Goal: Task Accomplishment & Management: Manage account settings

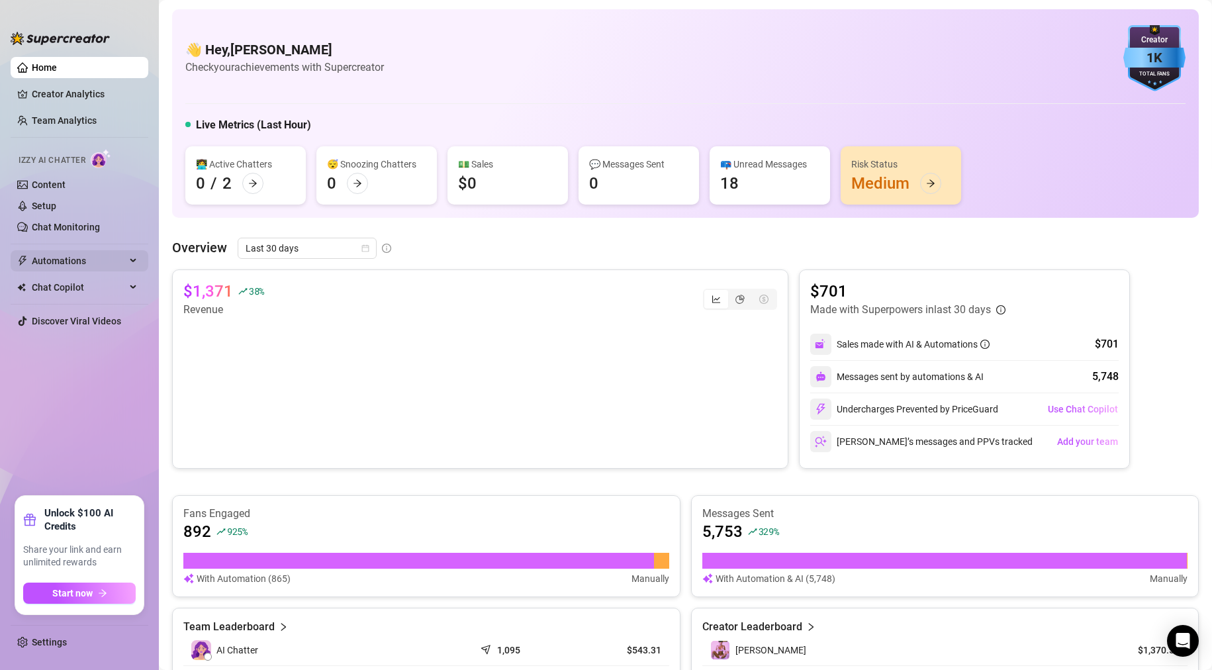
click at [100, 262] on span "Automations" at bounding box center [79, 260] width 94 height 21
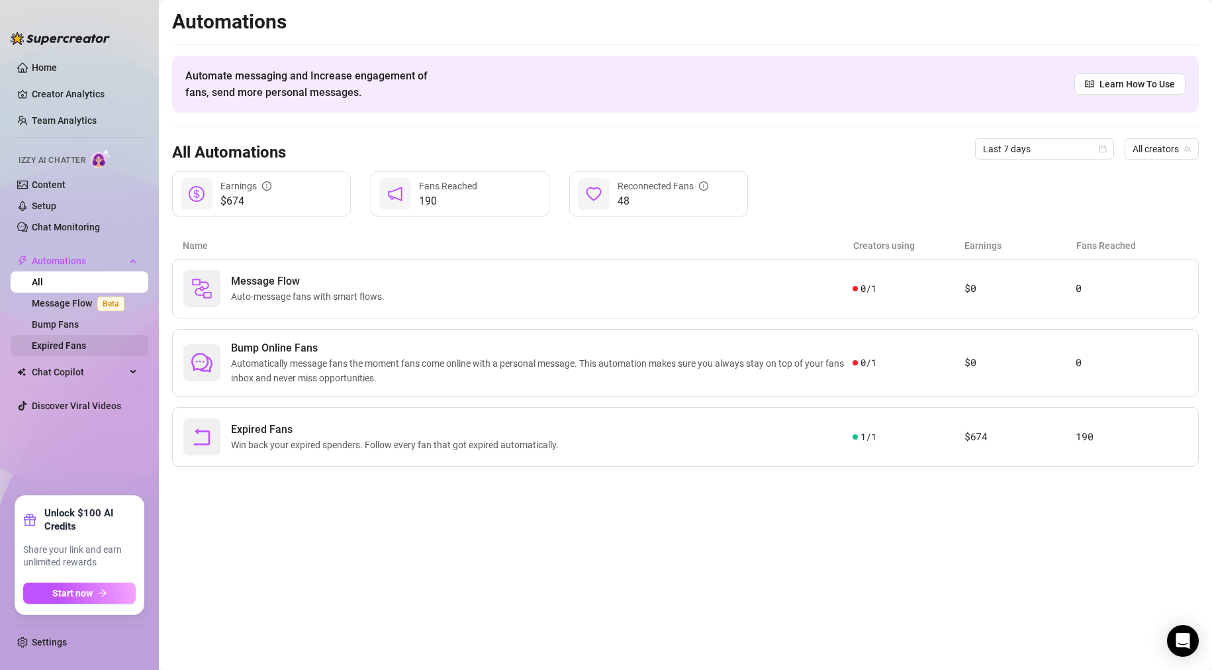
click at [59, 340] on link "Expired Fans" at bounding box center [59, 345] width 54 height 11
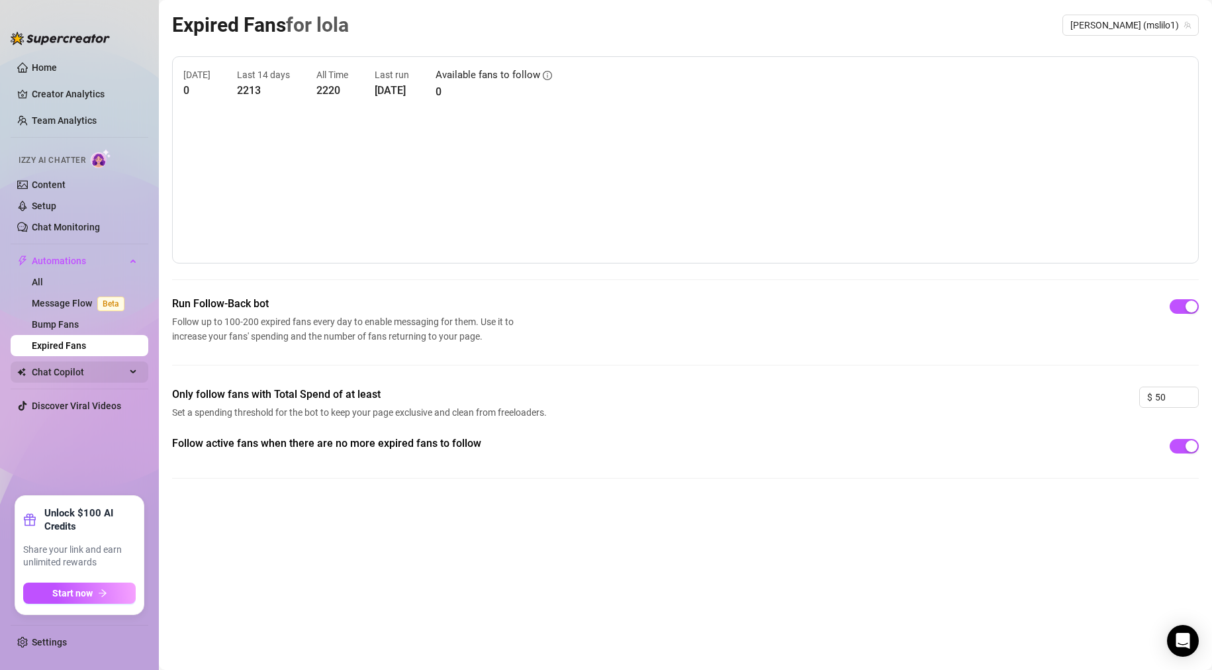
click at [64, 371] on span "Chat Copilot" at bounding box center [79, 372] width 94 height 21
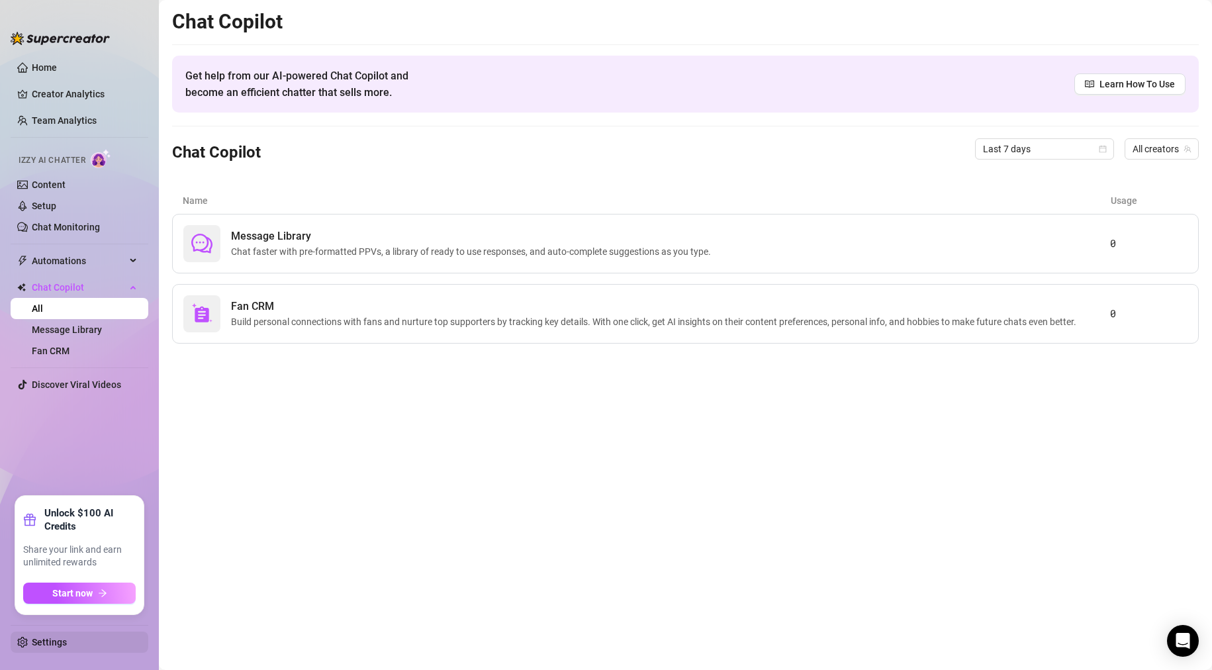
click at [58, 645] on link "Settings" at bounding box center [49, 642] width 35 height 11
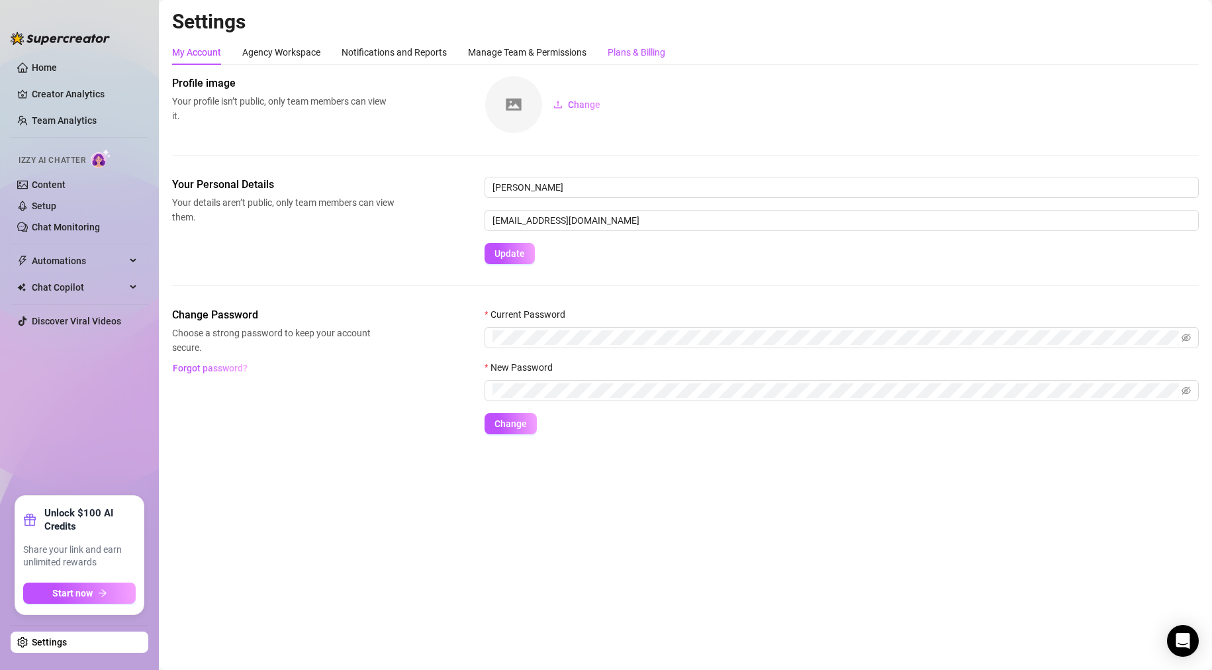
click at [620, 48] on div "Plans & Billing" at bounding box center [637, 52] width 58 height 15
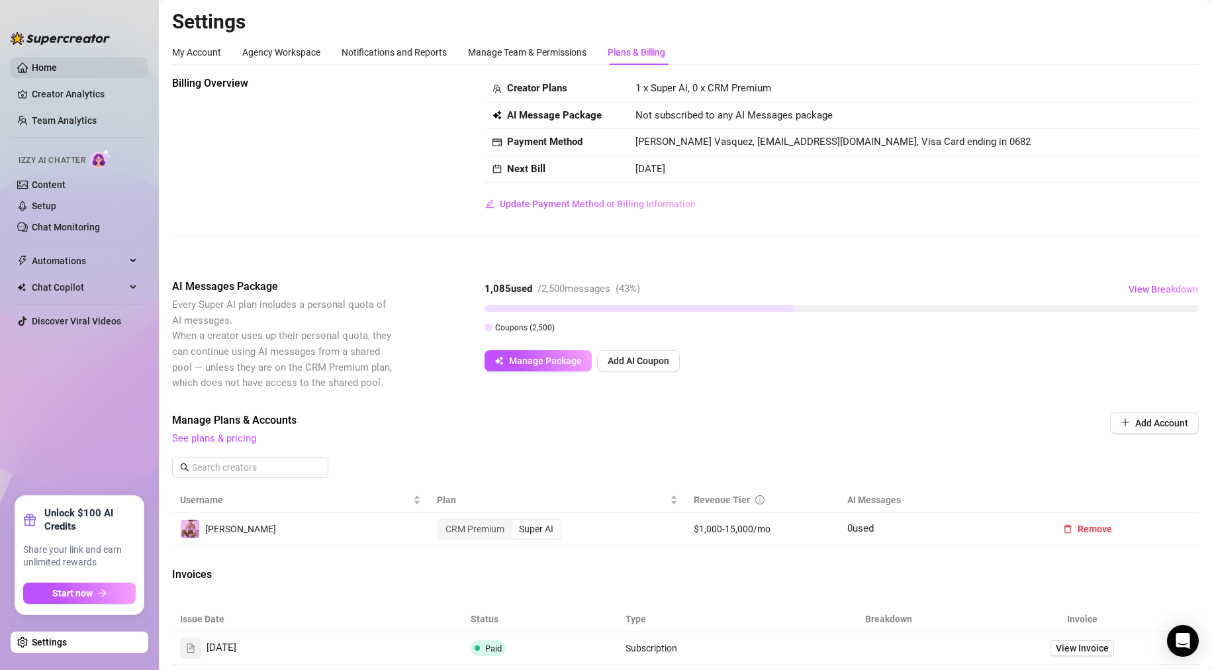
click at [43, 68] on link "Home" at bounding box center [44, 67] width 25 height 11
